Goal: Task Accomplishment & Management: Use online tool/utility

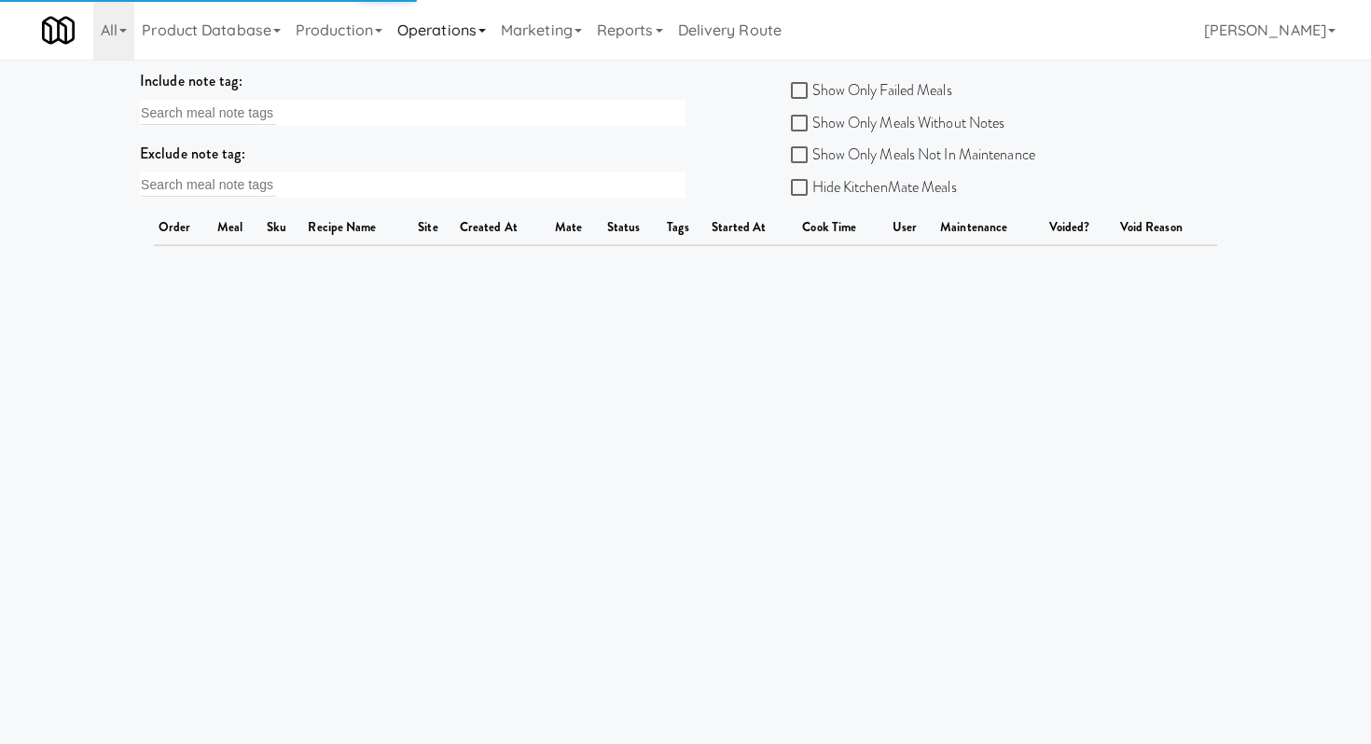
click at [450, 34] on link "Operations" at bounding box center [442, 30] width 104 height 60
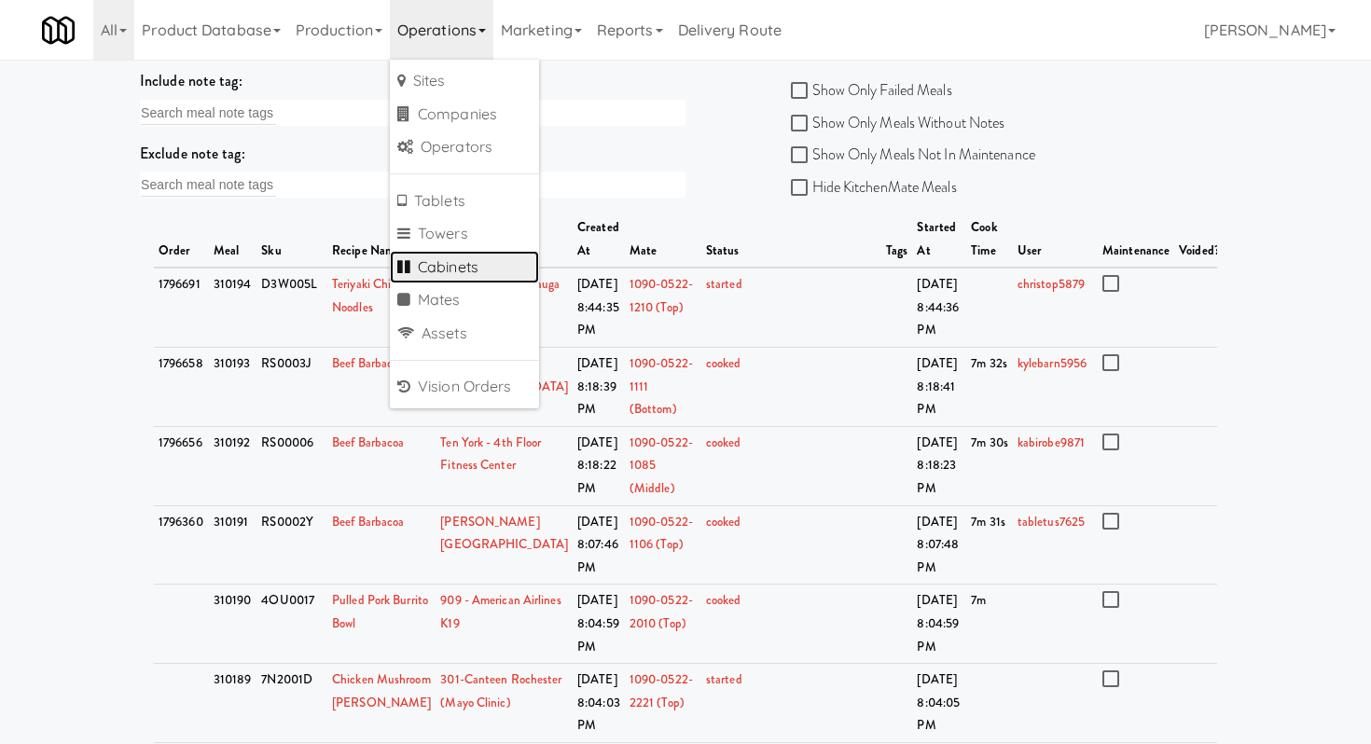
click at [449, 274] on link "Cabinets" at bounding box center [464, 268] width 149 height 34
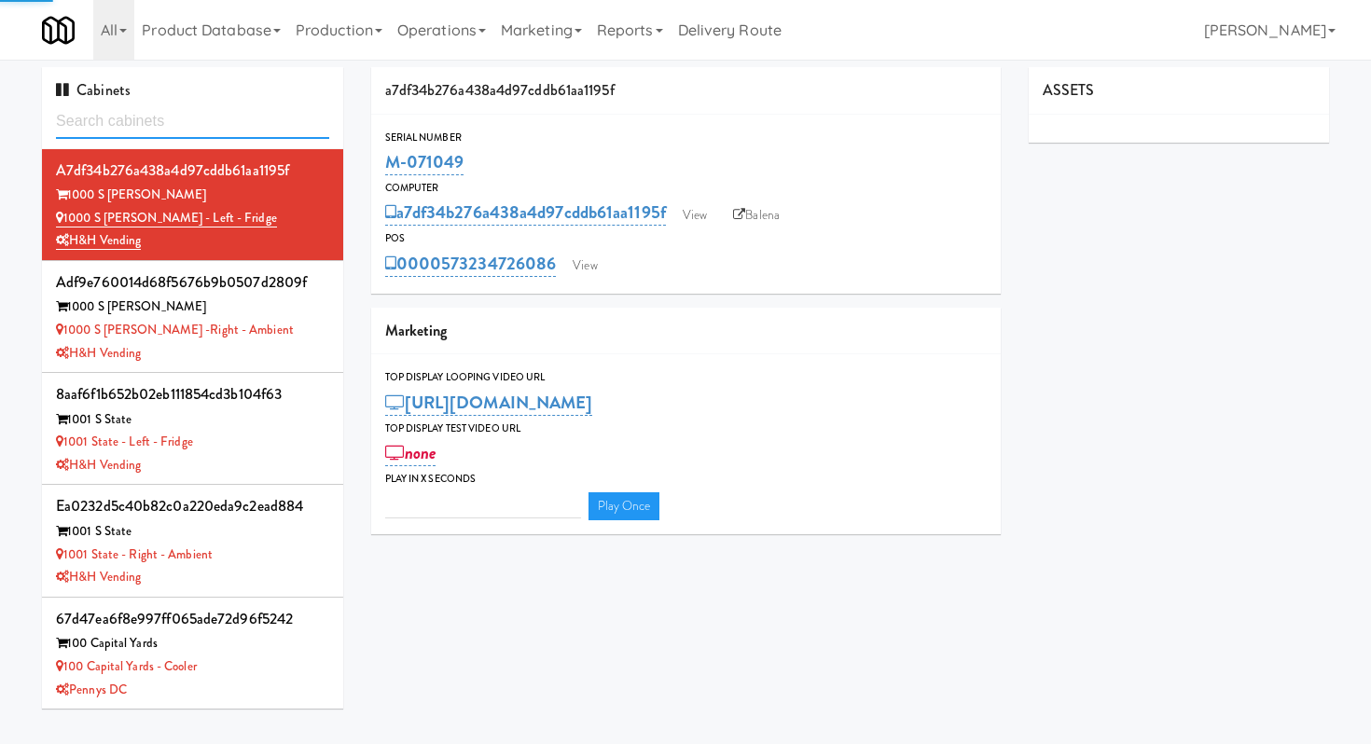
type input "3"
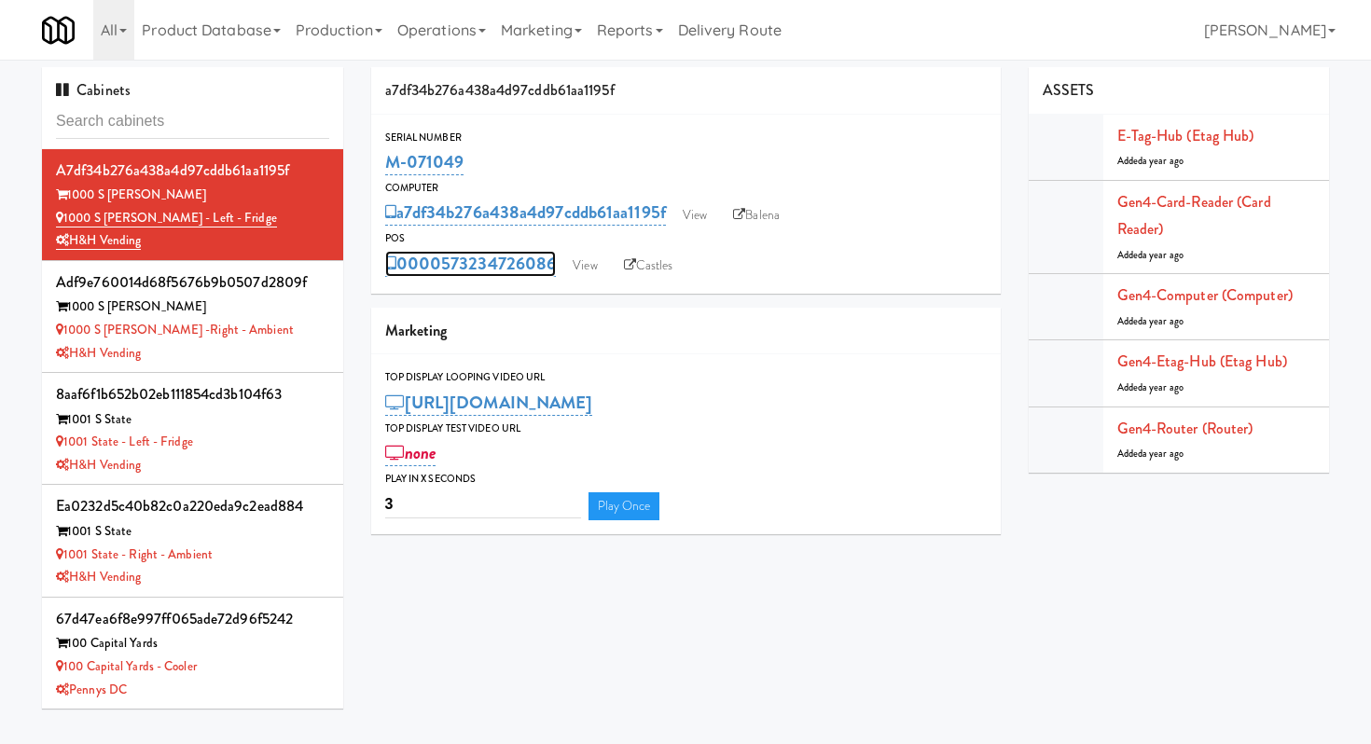
click at [449, 274] on link "0000573234726086" at bounding box center [471, 264] width 172 height 26
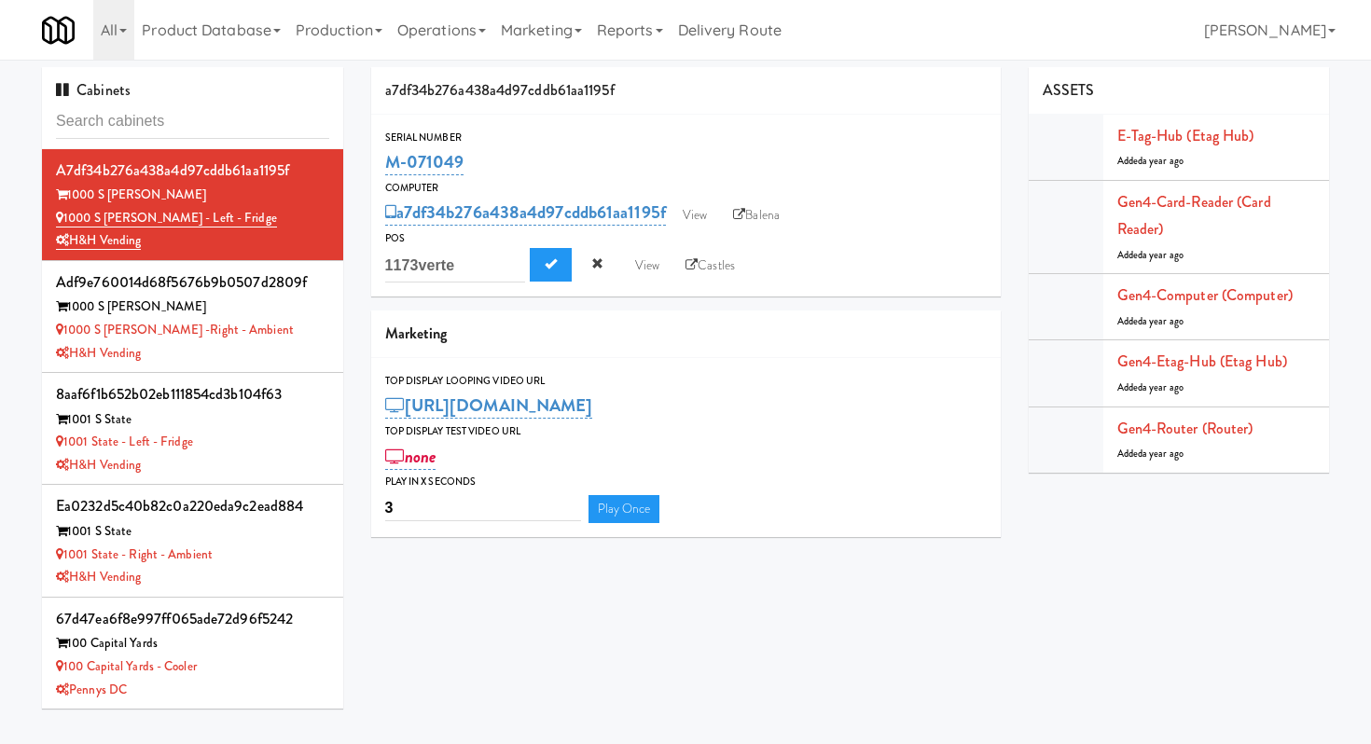
type input "1173vertex"
click at [601, 265] on span "Cancel" at bounding box center [597, 263] width 12 height 12
click at [598, 265] on link "View" at bounding box center [584, 266] width 43 height 28
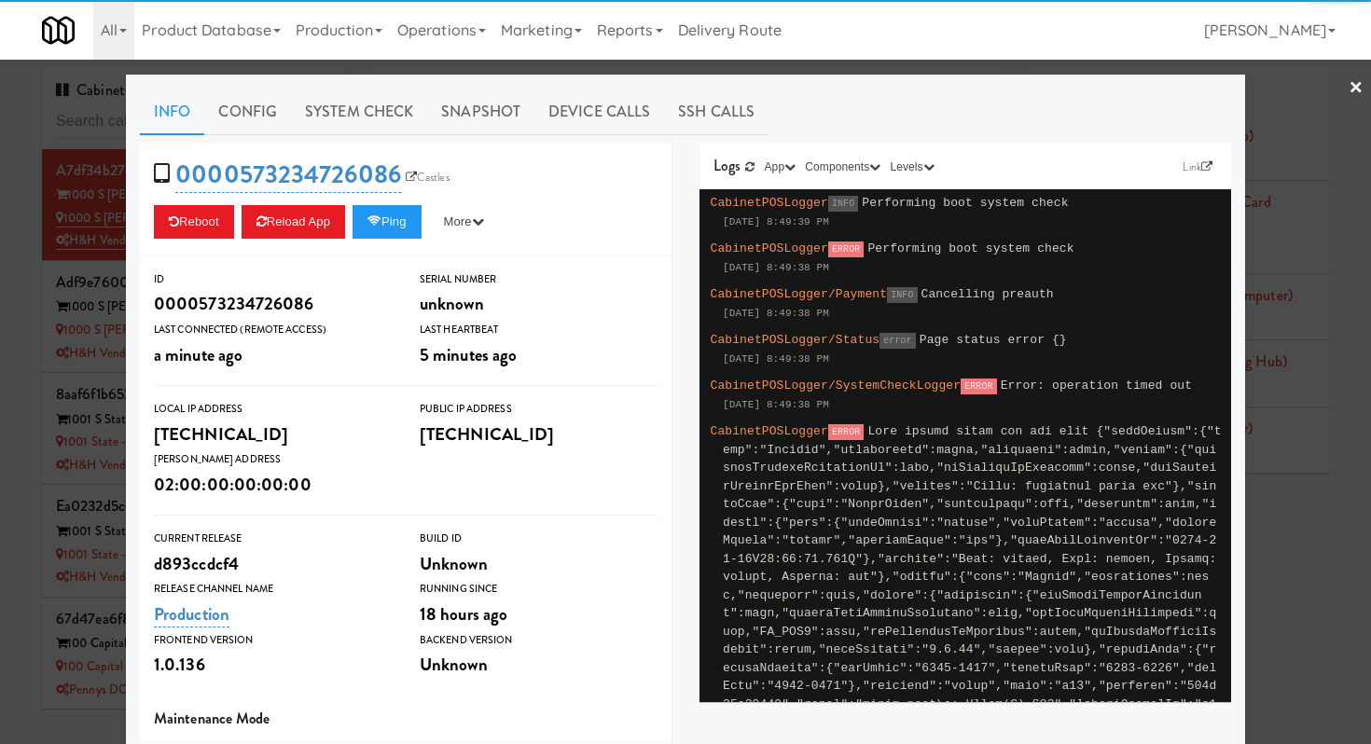
click at [1361, 88] on link "×" at bounding box center [1355, 89] width 15 height 58
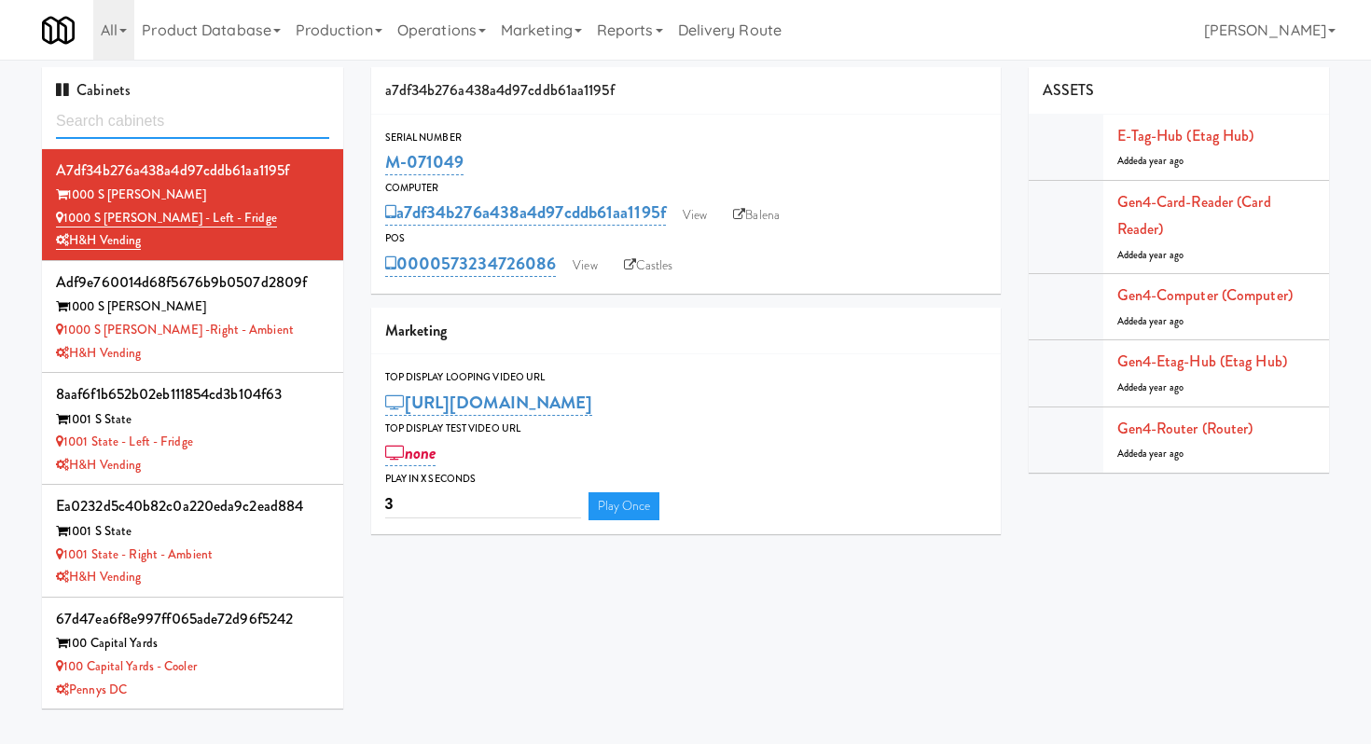
click at [252, 116] on input "text" at bounding box center [192, 121] width 273 height 35
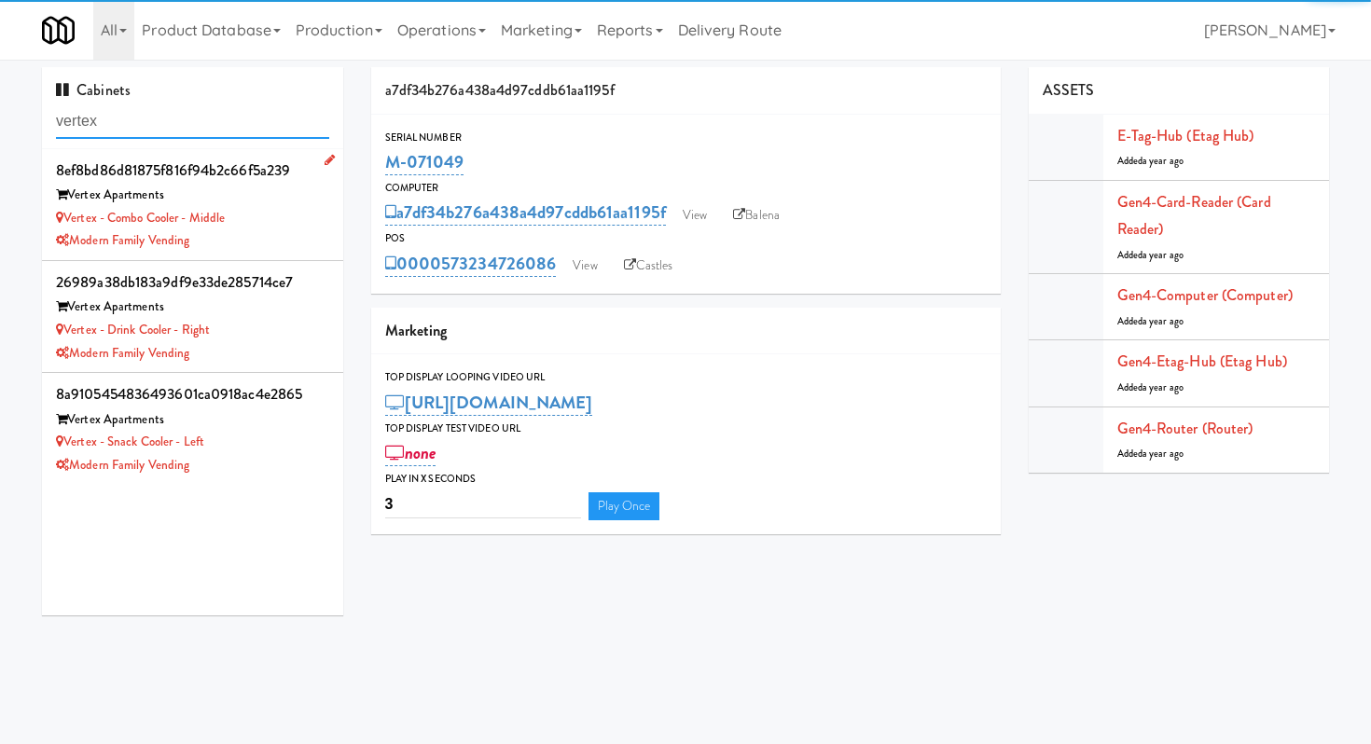
type input "vertex"
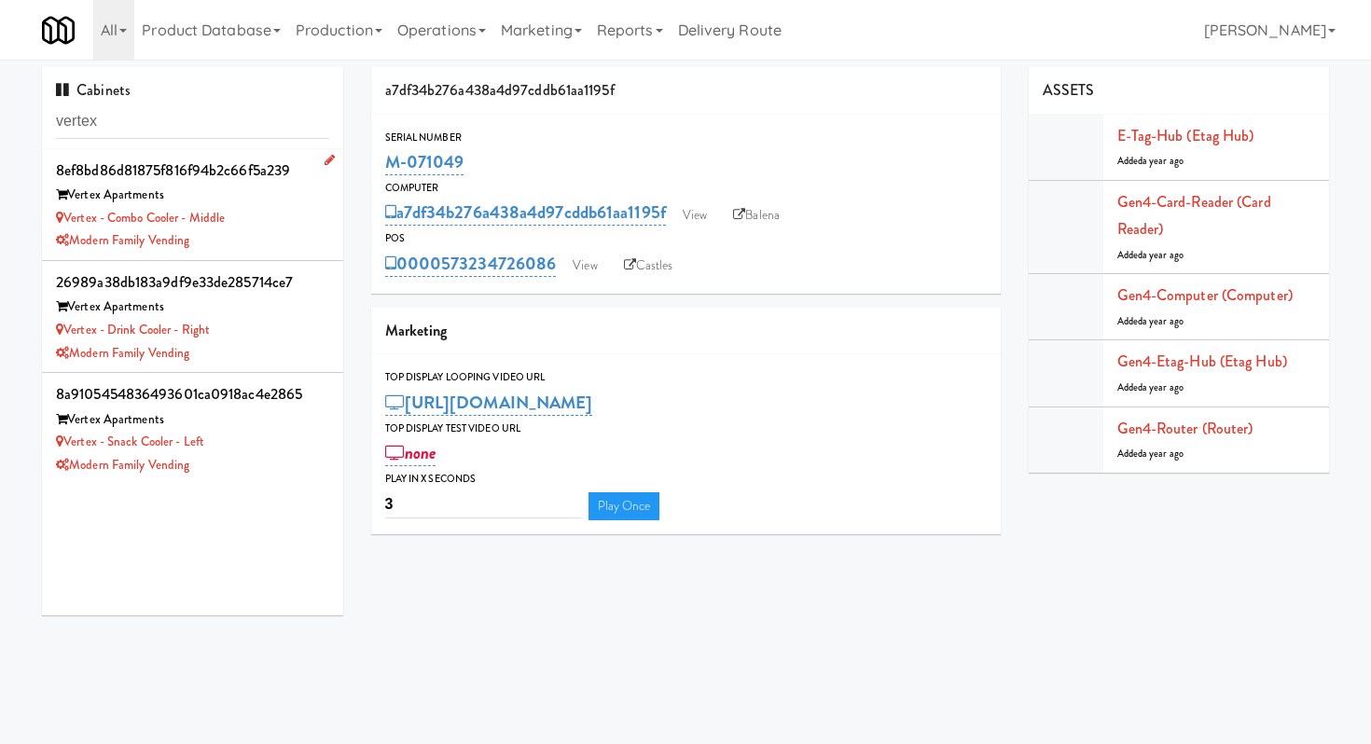
click at [272, 253] on li "8ef8bd86d81875f816f94b2c66f5a239 Vertex Apartments Vertex - Combo Cooler - Midd…" at bounding box center [192, 205] width 301 height 112
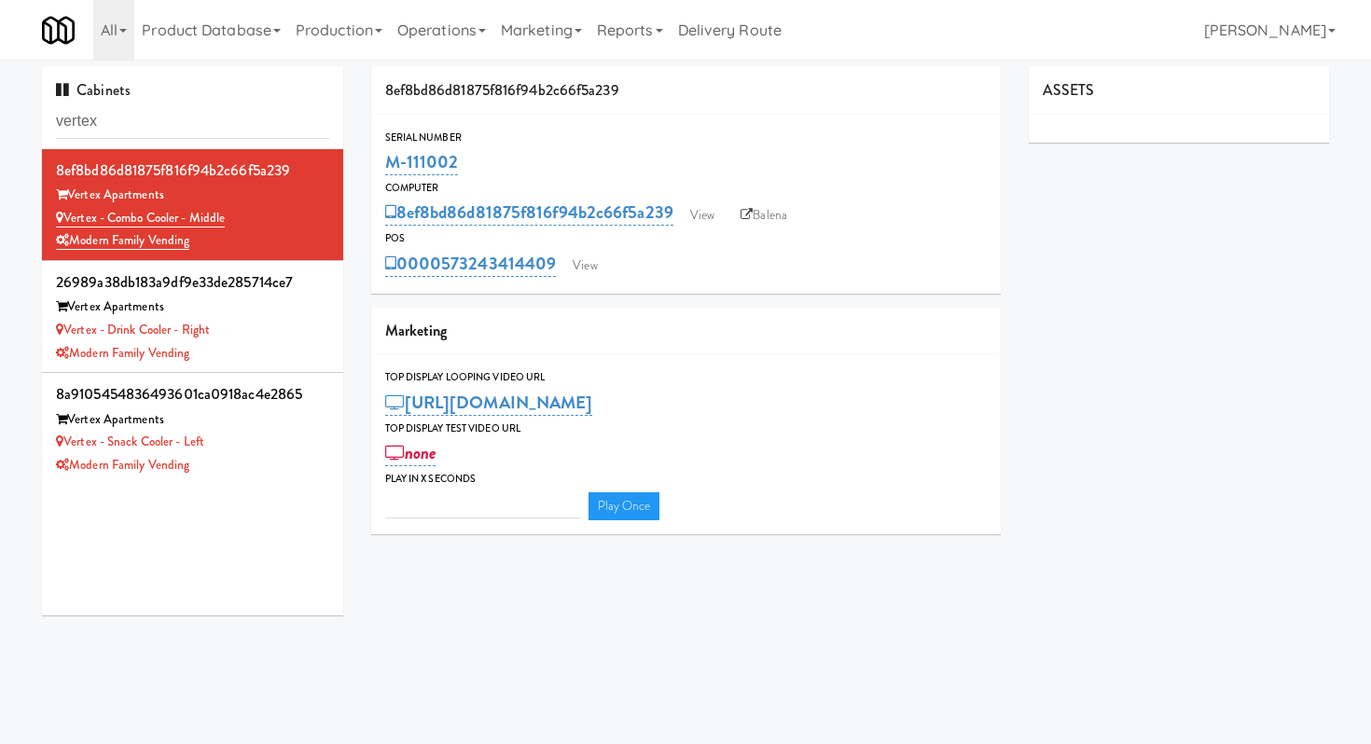
type input "3"
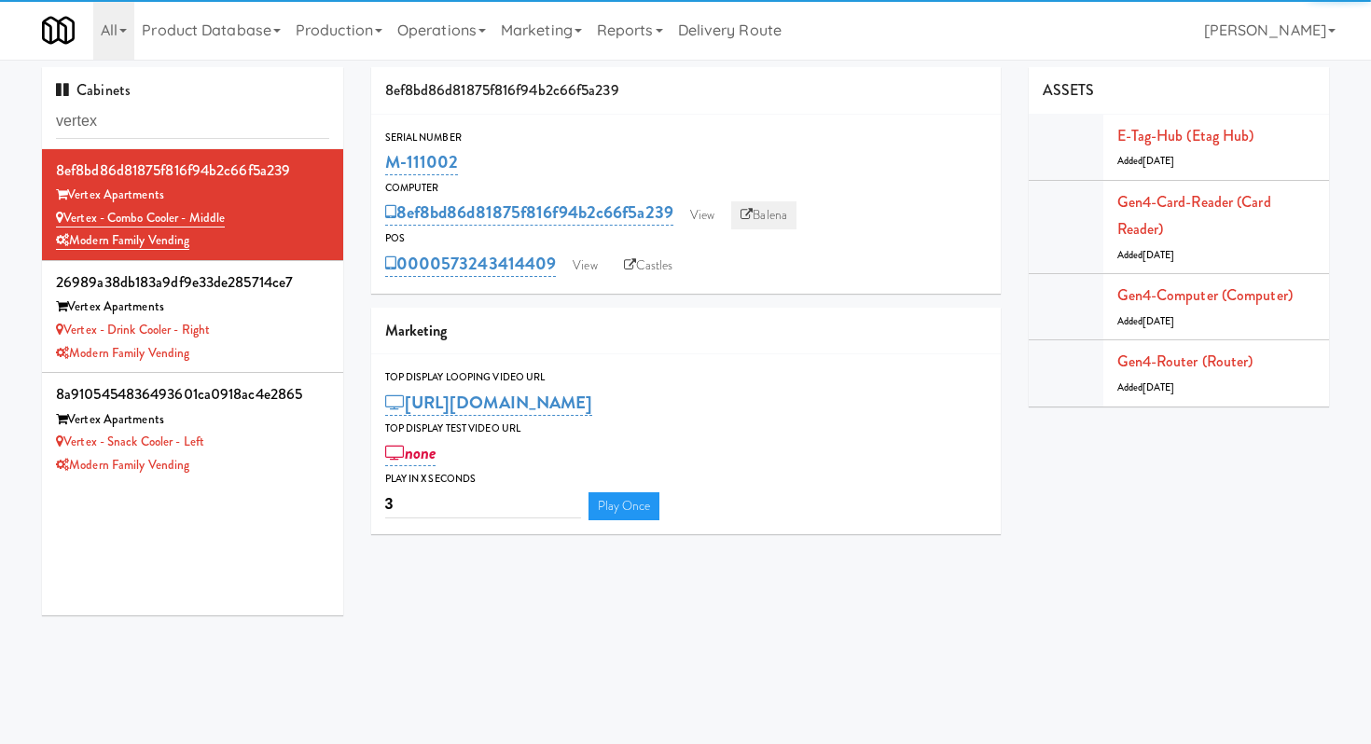
click at [776, 214] on link "Balena" at bounding box center [763, 215] width 65 height 28
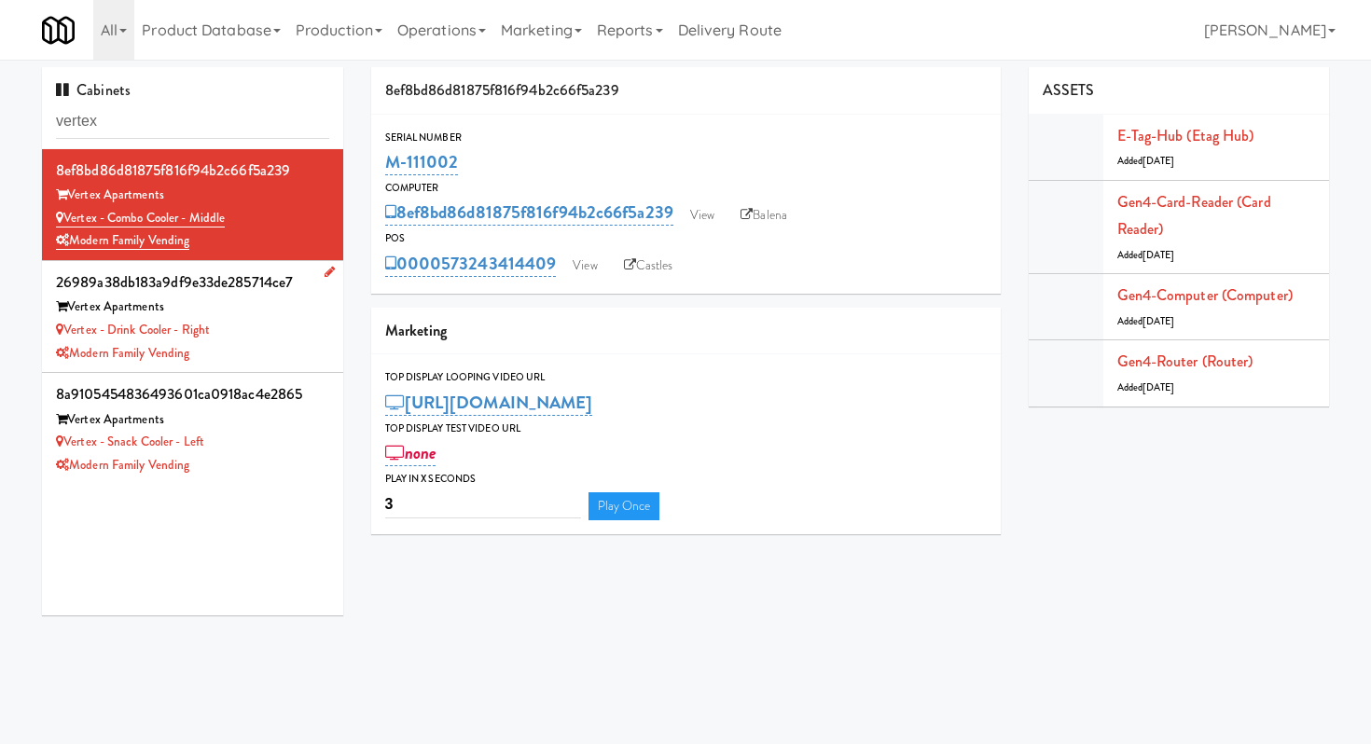
click at [238, 339] on div "Vertex - Drink Cooler - Right" at bounding box center [192, 330] width 273 height 23
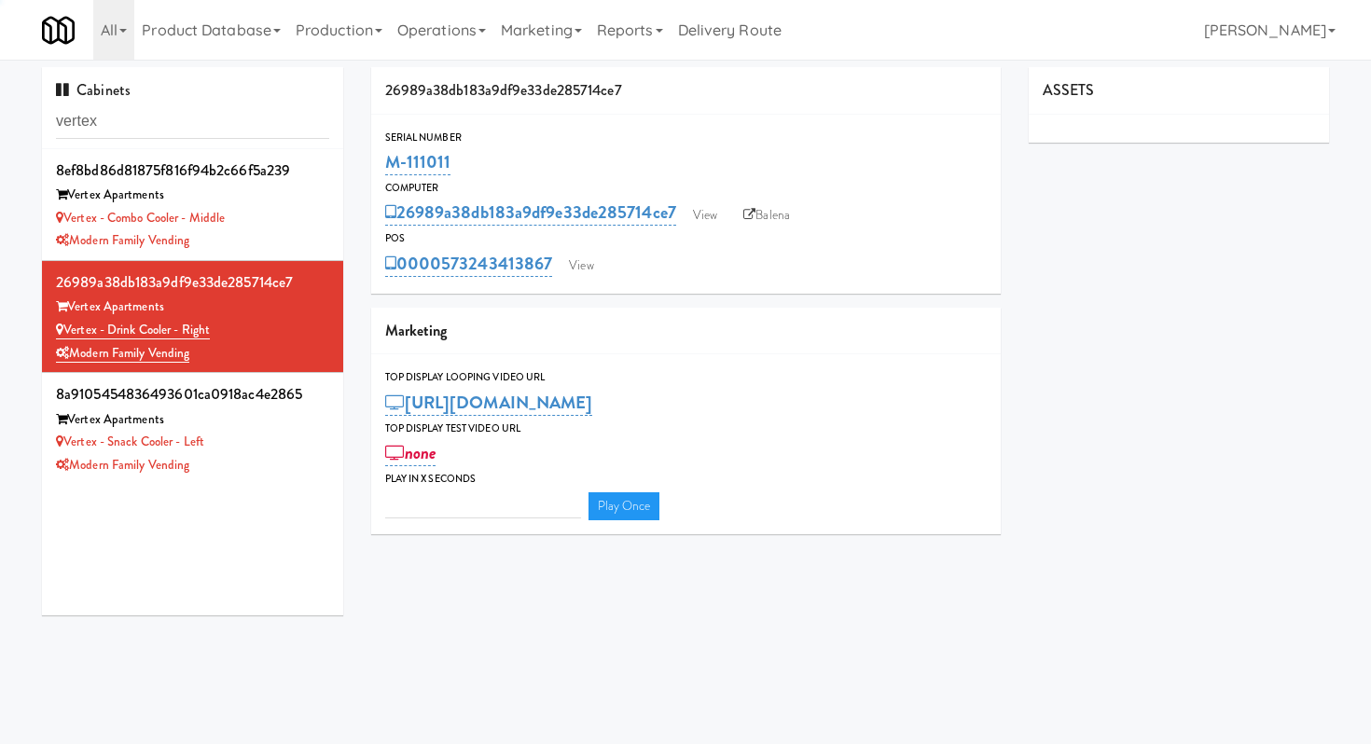
type input "3"
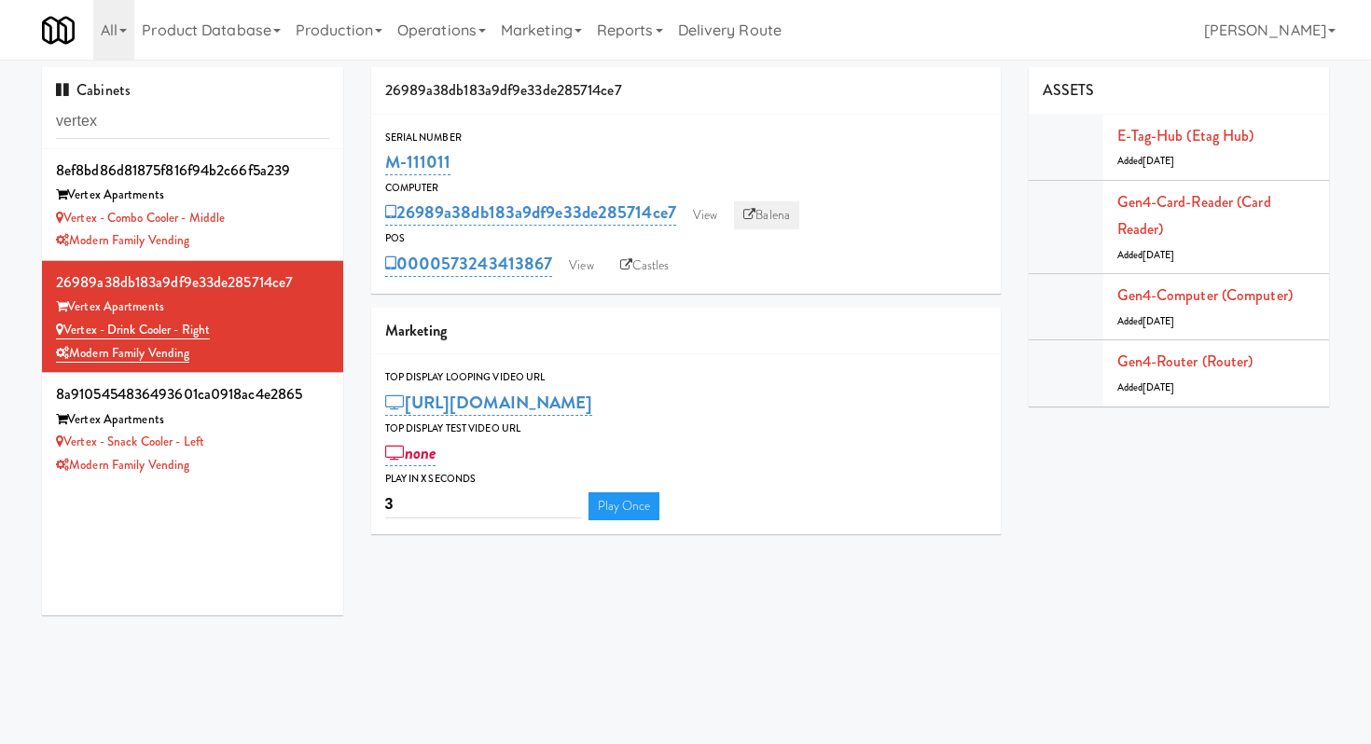
click at [775, 209] on link "Balena" at bounding box center [766, 215] width 65 height 28
click at [302, 487] on div "8ef8bd86d81875f816f94b2c66f5a239 Vertex Apartments Vertex - Combo Cooler - Midd…" at bounding box center [192, 382] width 301 height 466
click at [301, 458] on div "Modern Family Vending" at bounding box center [192, 465] width 273 height 23
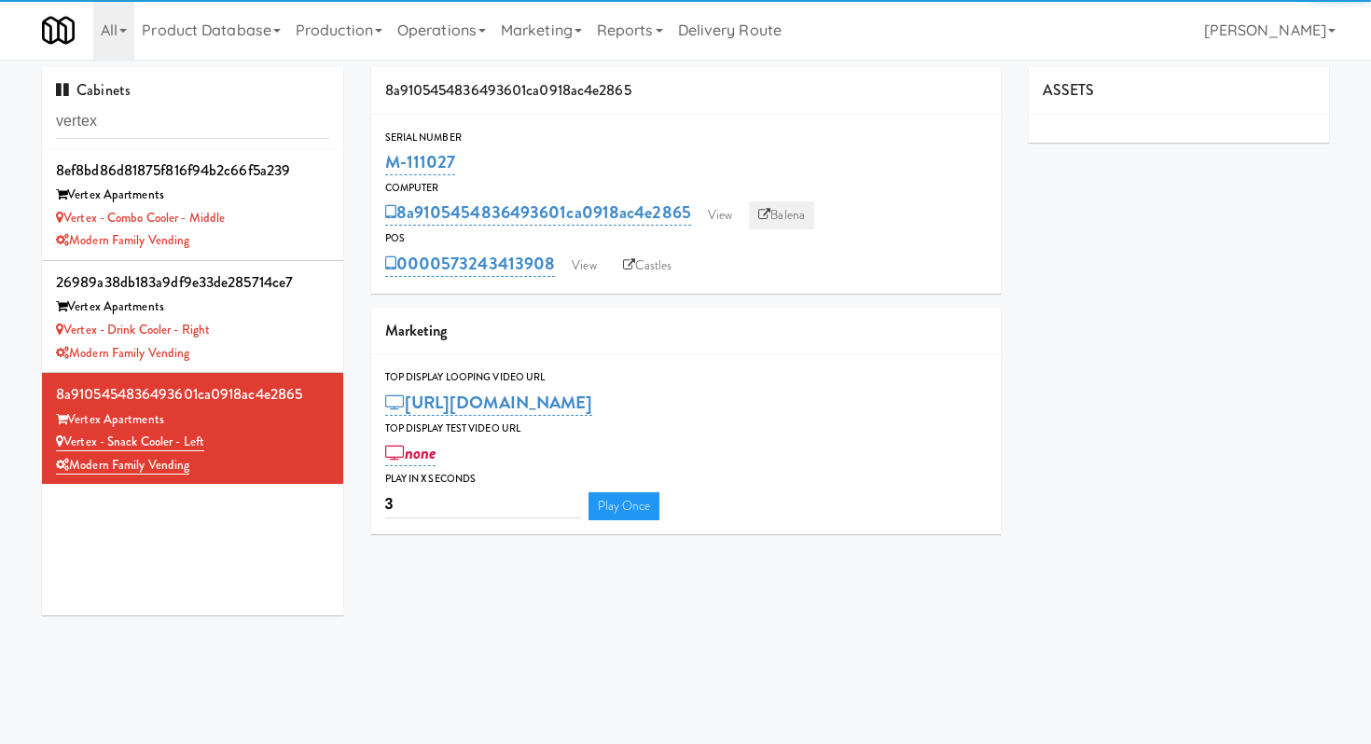
click at [775, 212] on link "Balena" at bounding box center [781, 215] width 65 height 28
